Goal: Information Seeking & Learning: Learn about a topic

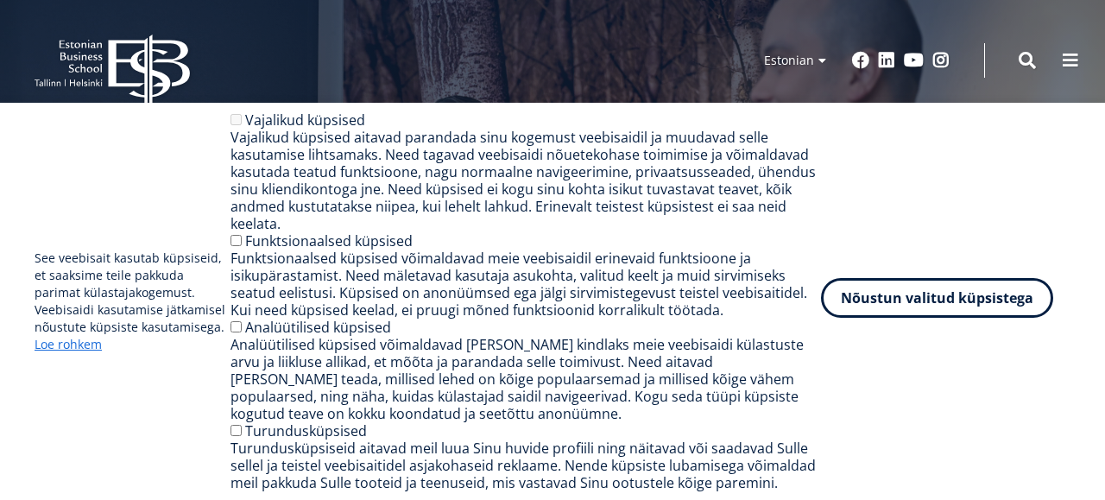
click at [889, 295] on button "Nõustun valitud küpsistega" at bounding box center [937, 298] width 232 height 40
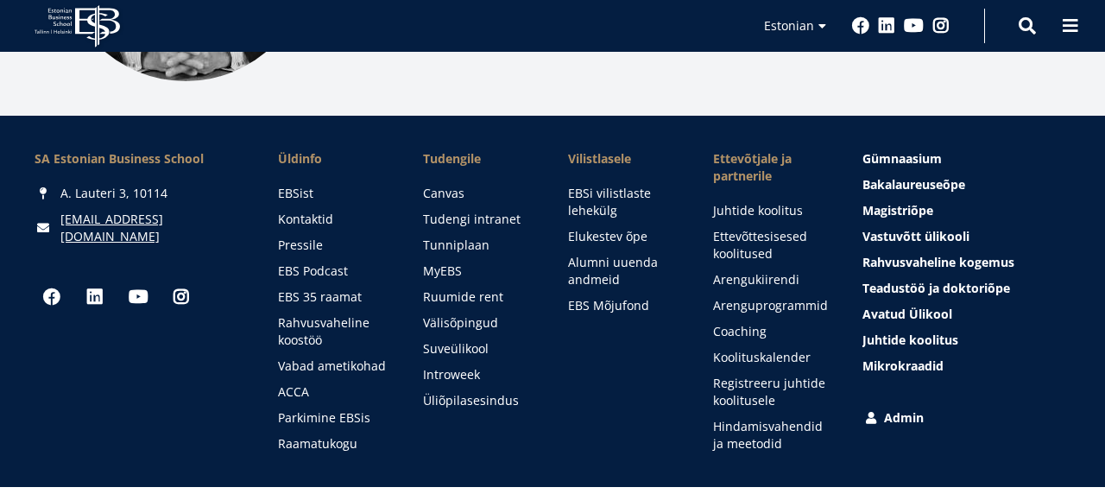
scroll to position [2428, 0]
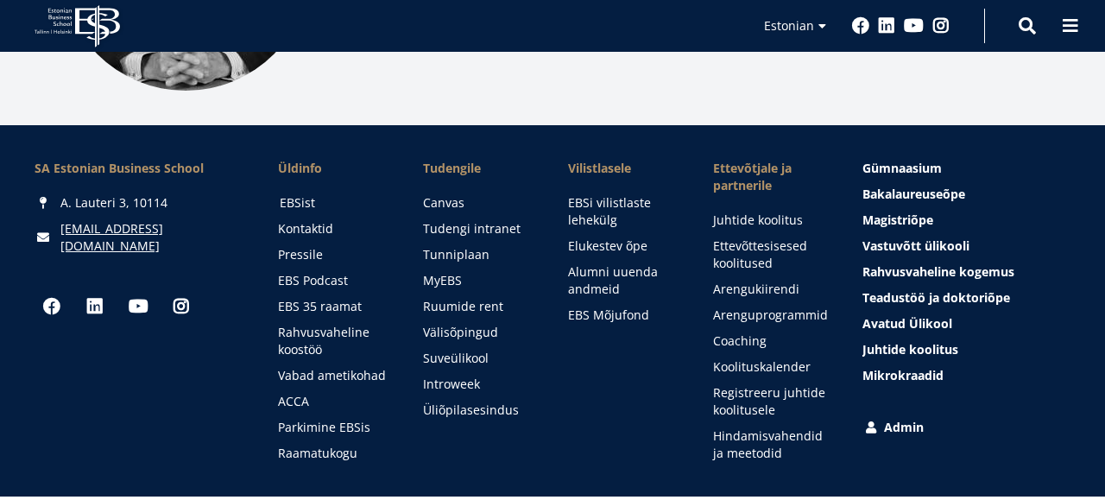
click at [306, 194] on link "EBSist" at bounding box center [335, 202] width 111 height 17
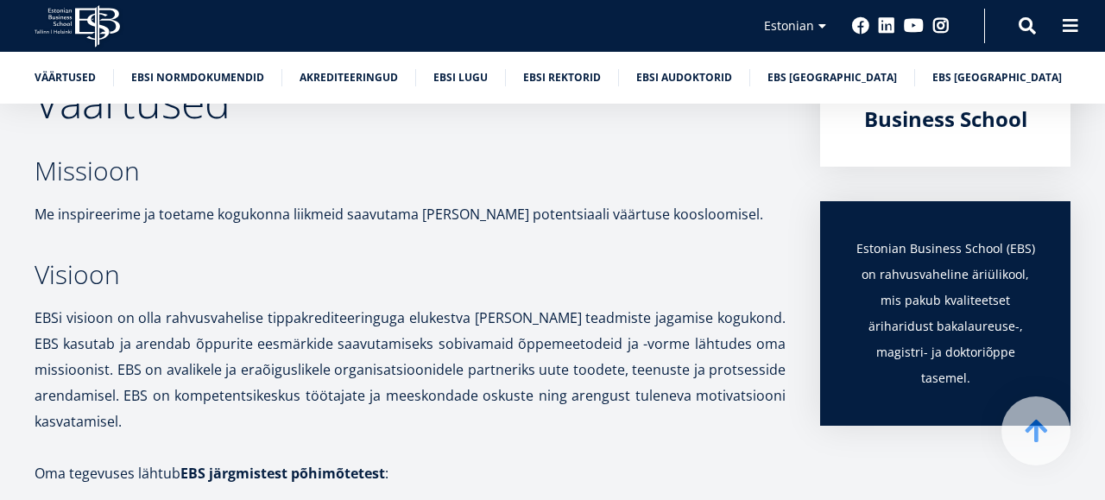
scroll to position [398, 0]
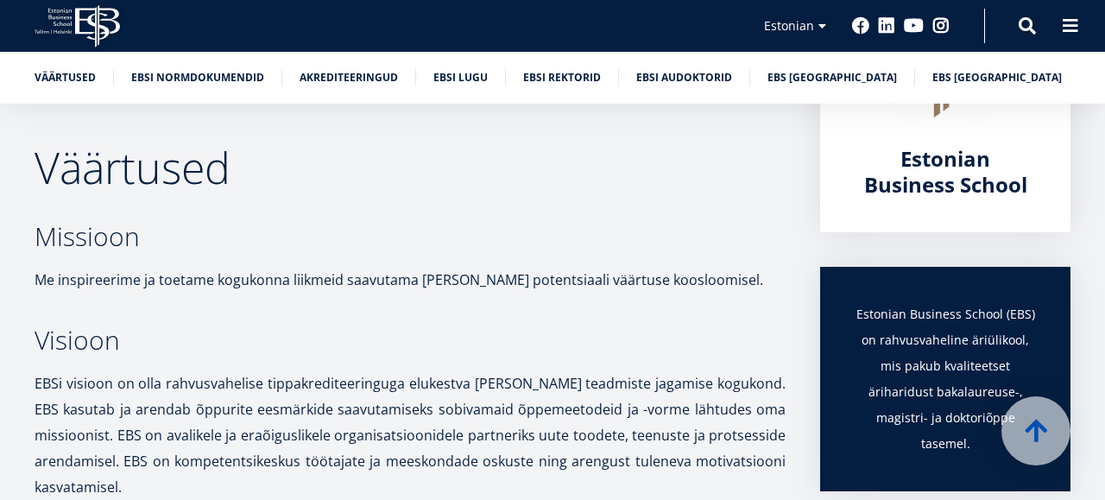
click at [78, 165] on h2 "Väärtused" at bounding box center [410, 167] width 751 height 43
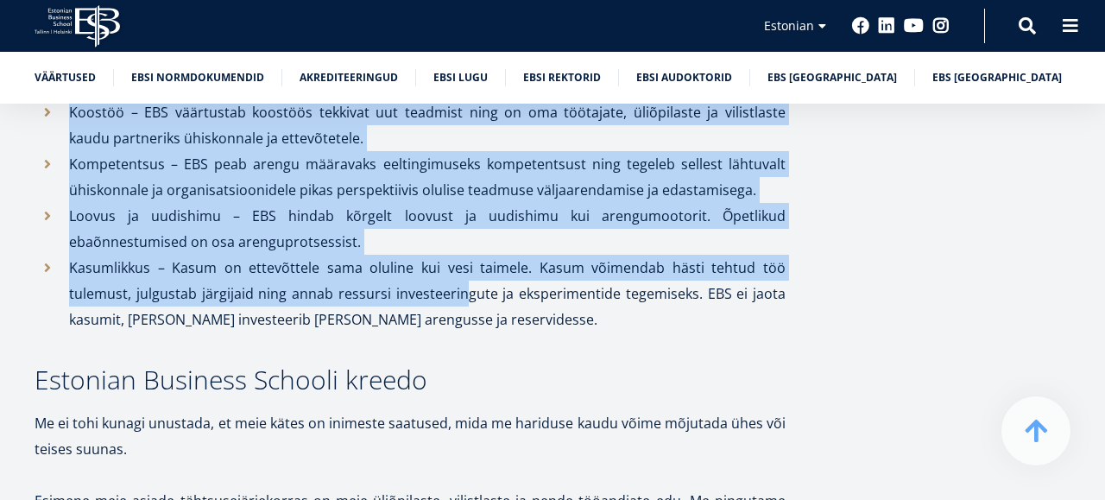
scroll to position [1079, 0]
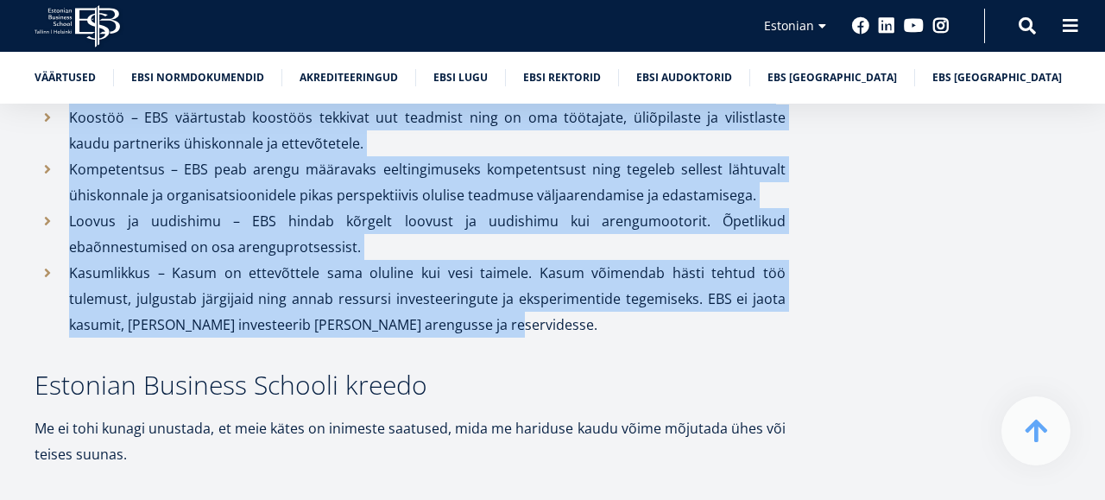
drag, startPoint x: 36, startPoint y: 158, endPoint x: 504, endPoint y: 325, distance: 496.9
copy div "Väärtused Missioon Me inspireerime ja toetame kogukonna liikmeid saavutama oma …"
